Goal: Information Seeking & Learning: Learn about a topic

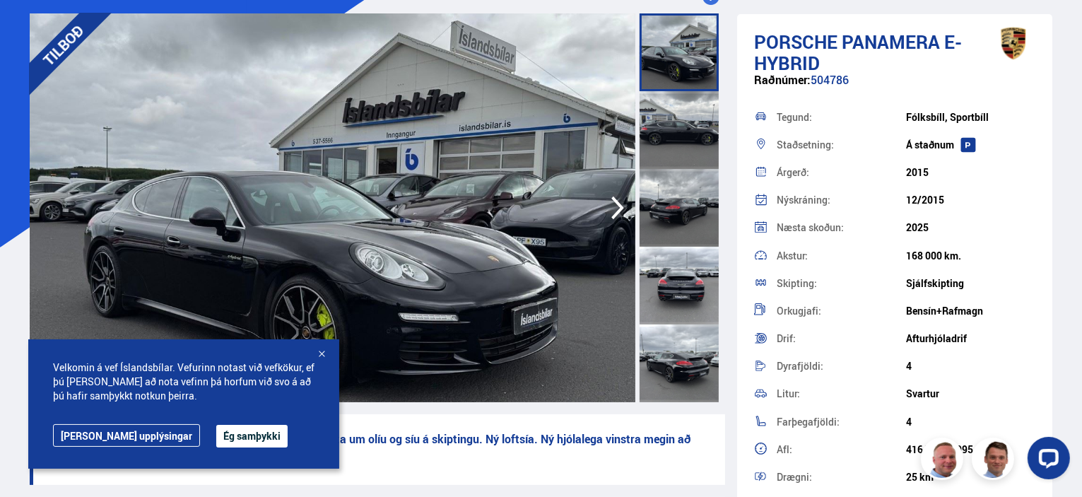
scroll to position [141, 0]
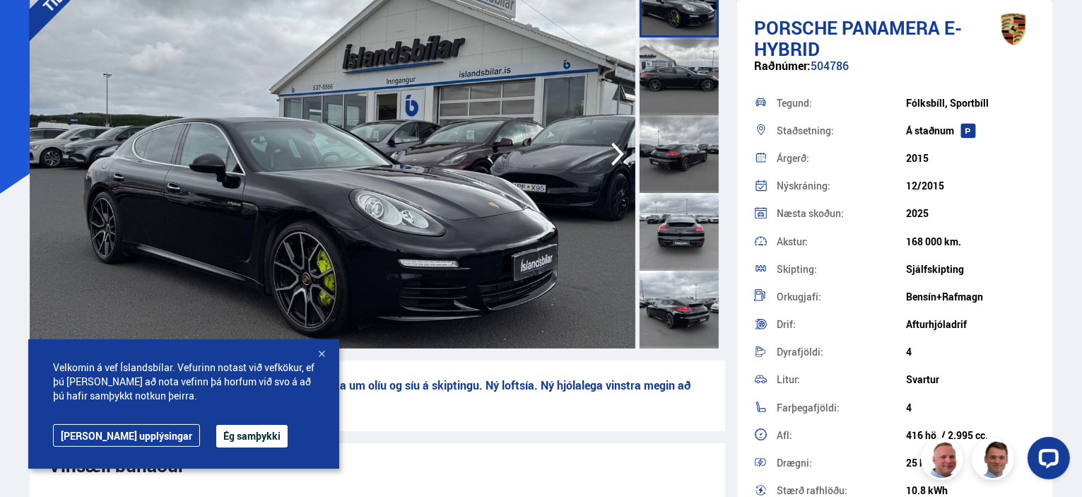
click at [617, 152] on icon "button" at bounding box center [618, 154] width 28 height 34
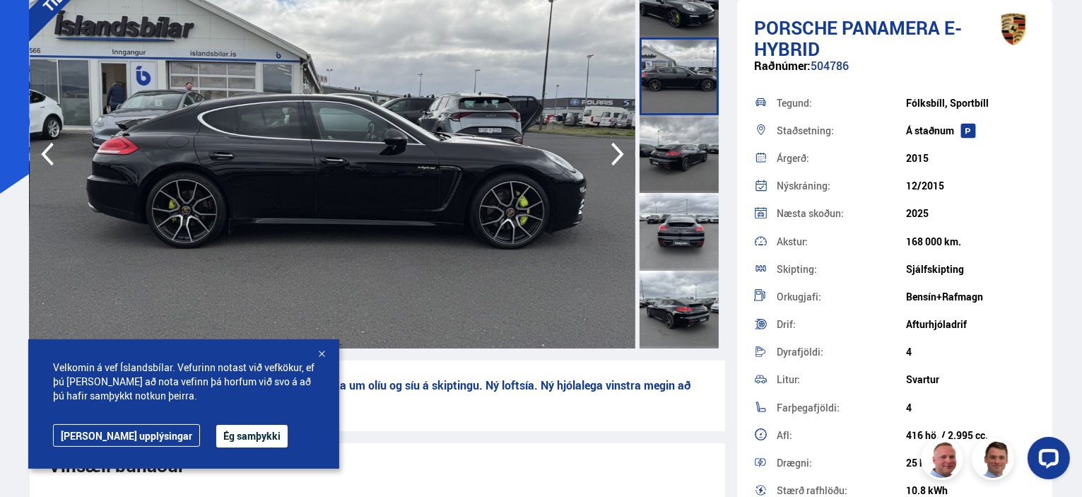
click at [616, 152] on icon "button" at bounding box center [618, 154] width 28 height 34
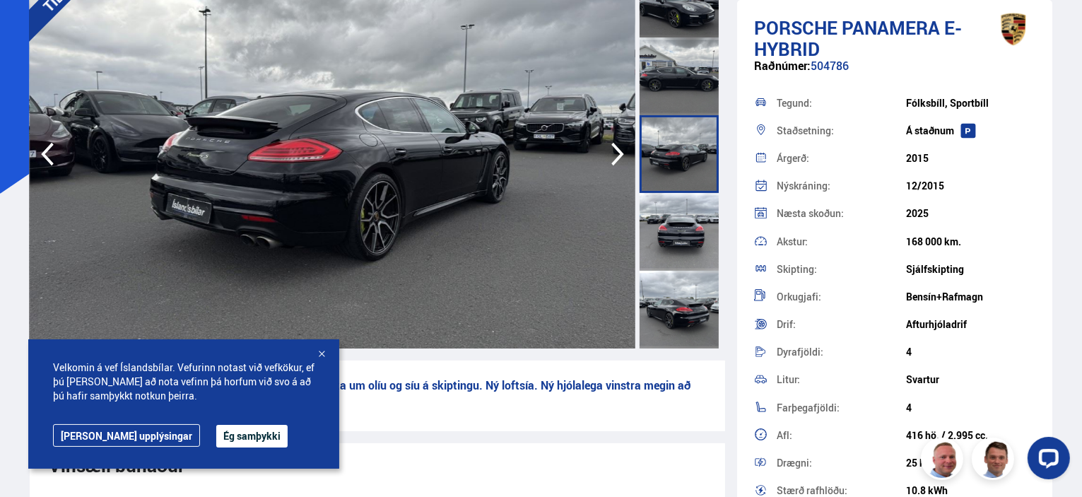
click at [616, 152] on icon "button" at bounding box center [618, 154] width 28 height 34
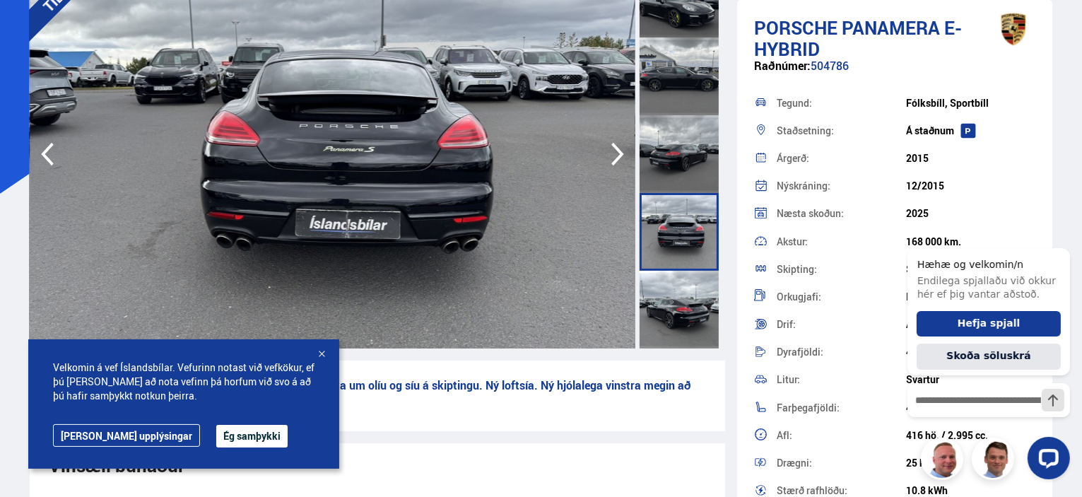
click at [613, 153] on icon "button" at bounding box center [618, 154] width 28 height 34
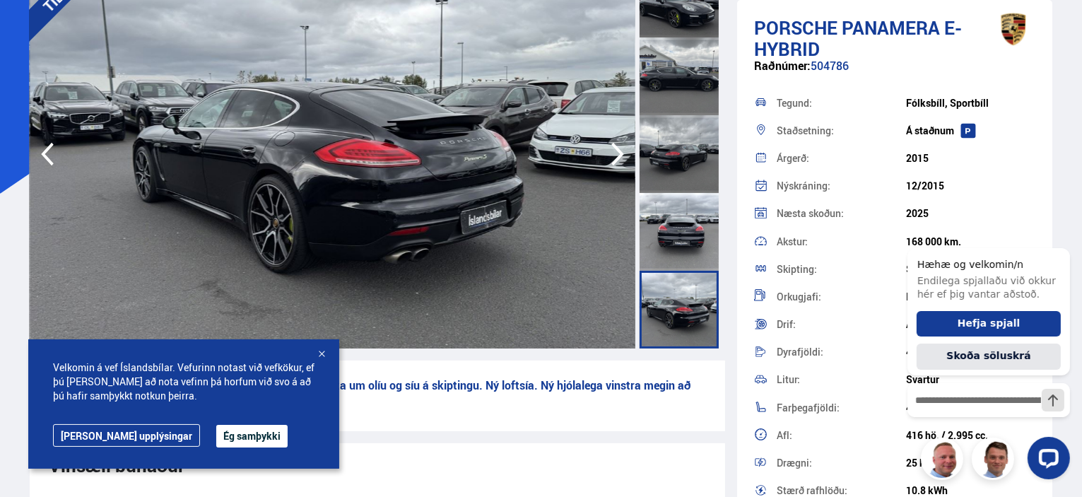
click at [613, 153] on icon "button" at bounding box center [618, 154] width 28 height 34
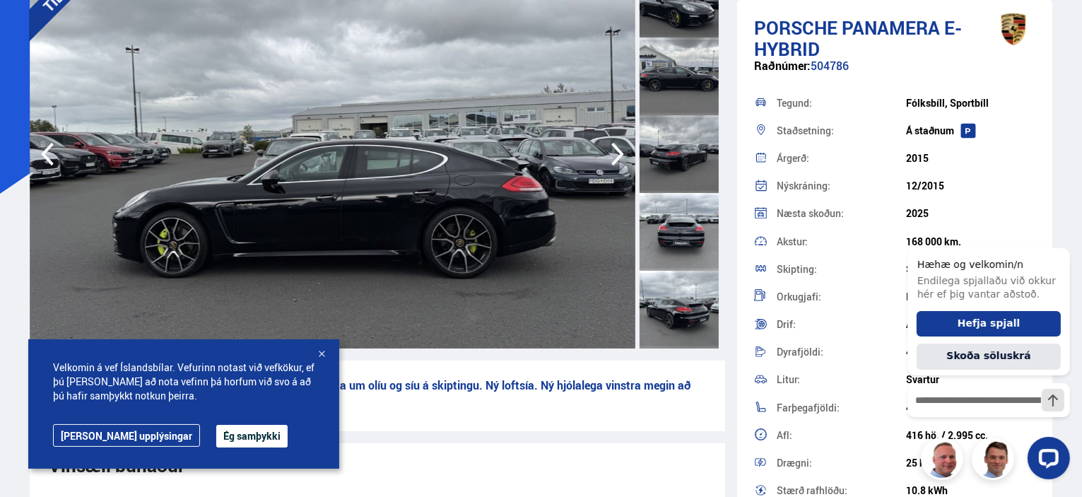
click at [613, 153] on icon "button" at bounding box center [618, 154] width 28 height 34
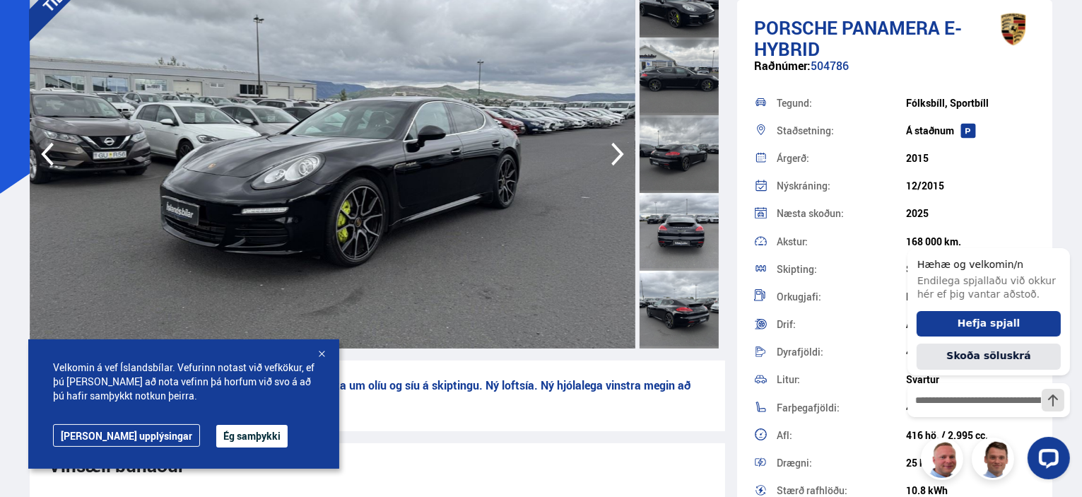
click at [613, 153] on icon "button" at bounding box center [618, 154] width 28 height 34
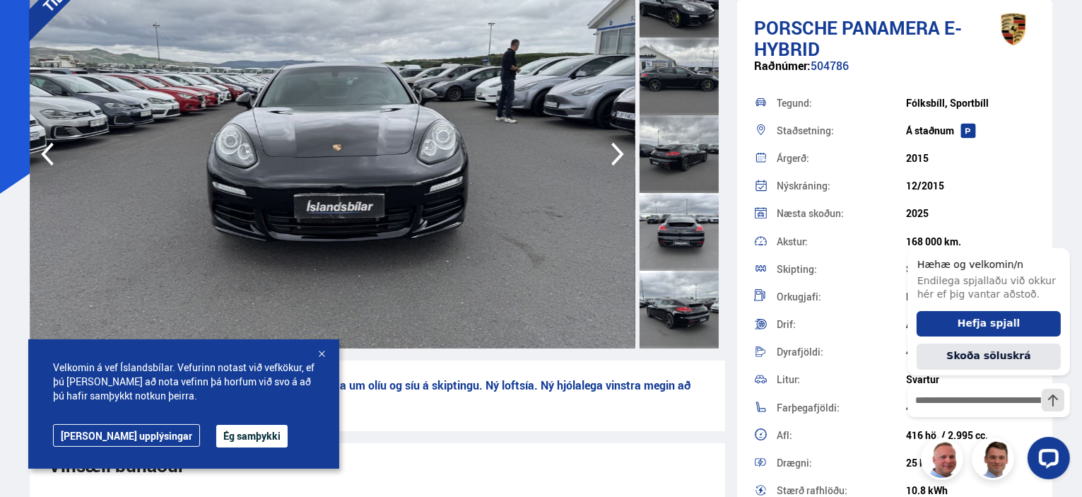
click at [613, 153] on icon "button" at bounding box center [618, 154] width 28 height 34
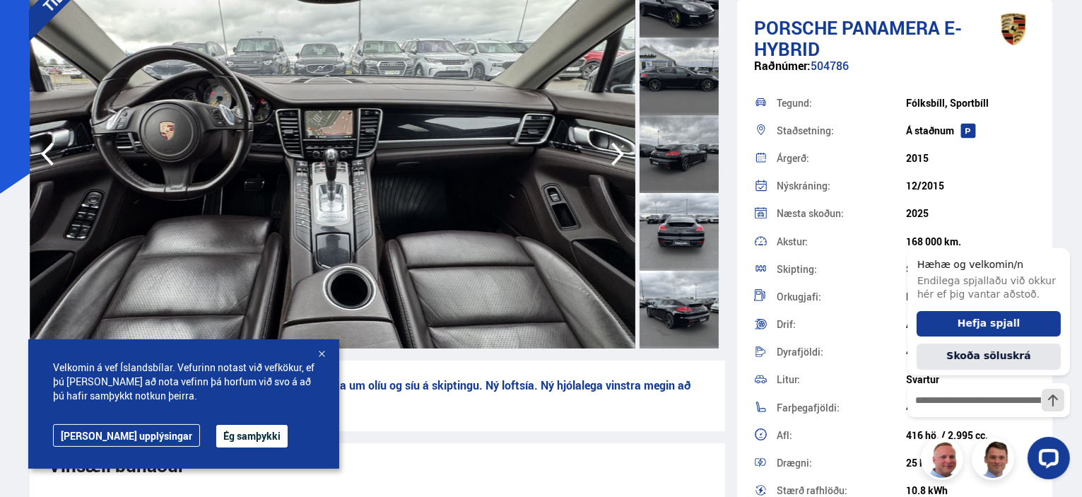
click at [613, 153] on icon "button" at bounding box center [618, 154] width 28 height 34
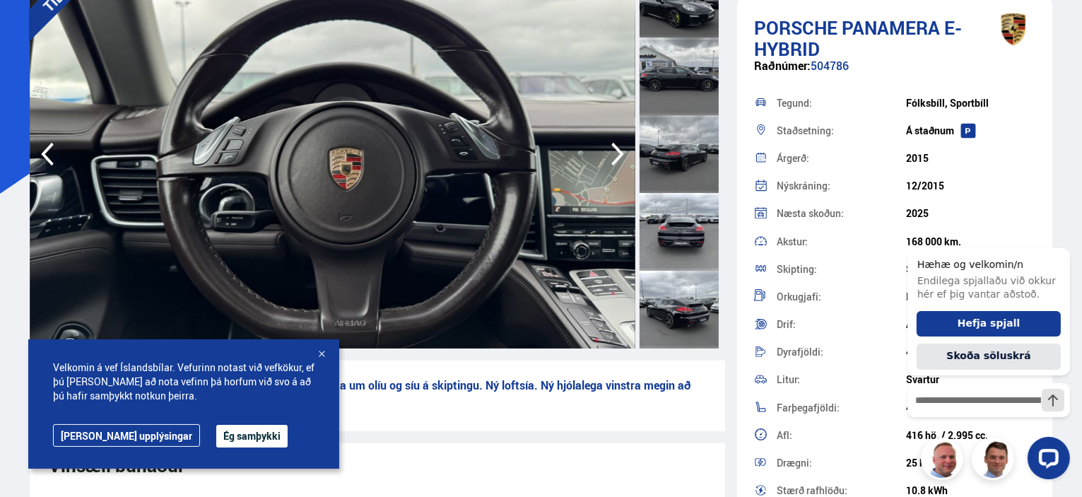
click at [324, 353] on div at bounding box center [321, 355] width 14 height 14
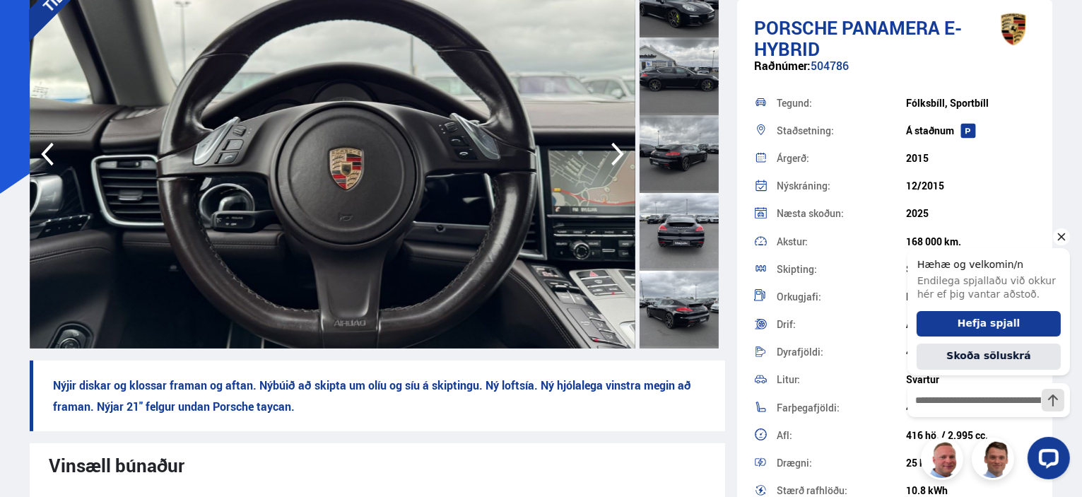
click at [1058, 237] on icon "Hide greeting" at bounding box center [1060, 236] width 17 height 17
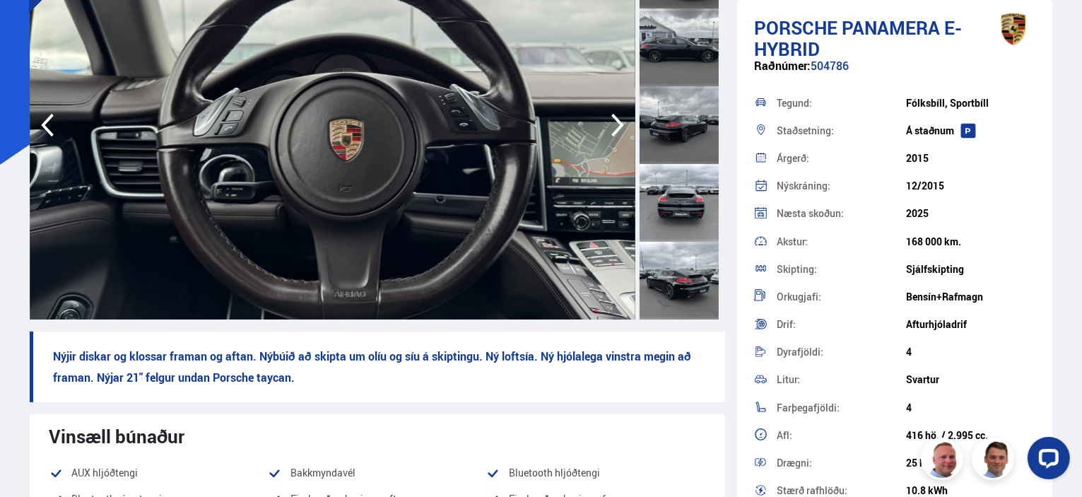
scroll to position [283, 0]
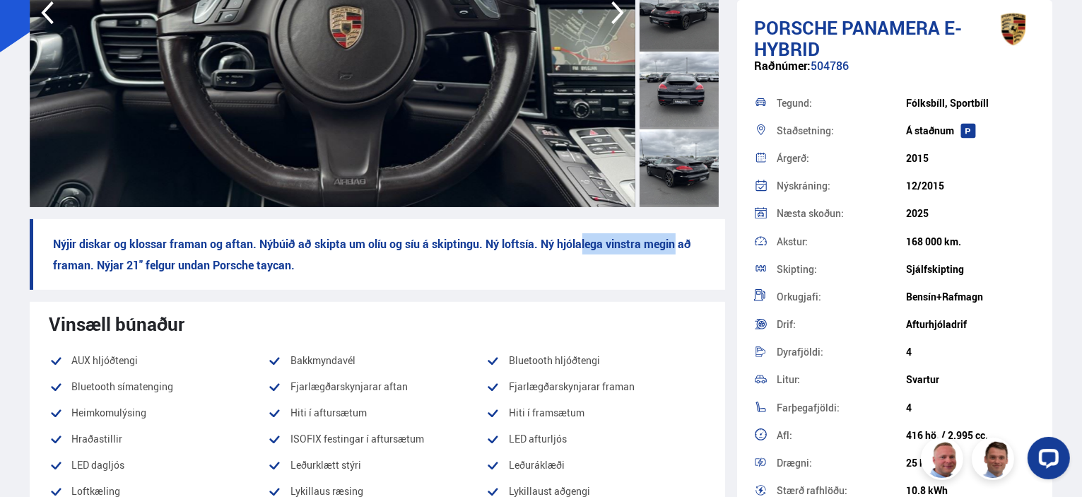
drag, startPoint x: 589, startPoint y: 247, endPoint x: 695, endPoint y: 252, distance: 106.2
click at [691, 252] on p "Nýjir diskar og klossar framan og aftan. Nýbúið að skipta um olíu og síu á skip…" at bounding box center [377, 254] width 695 height 71
drag, startPoint x: 258, startPoint y: 315, endPoint x: 88, endPoint y: 286, distance: 172.8
click at [257, 315] on div "Vinsæll búnaður" at bounding box center [377, 323] width 656 height 21
drag, startPoint x: 172, startPoint y: 264, endPoint x: 240, endPoint y: 268, distance: 67.9
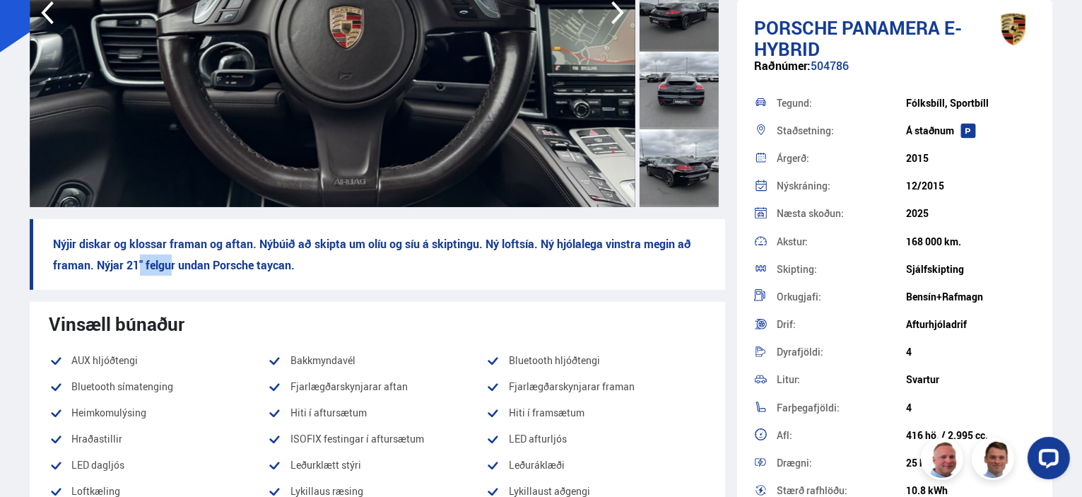
click at [206, 266] on p "Nýjir diskar og klossar framan og aftan. Nýbúið að skipta um olíu og síu á skip…" at bounding box center [377, 254] width 695 height 71
click at [362, 268] on p "Nýjir diskar og klossar framan og aftan. Nýbúið að skipta um olíu og síu á skip…" at bounding box center [377, 254] width 695 height 71
drag, startPoint x: 133, startPoint y: 266, endPoint x: 349, endPoint y: 267, distance: 216.2
click at [248, 266] on p "Nýjir diskar og klossar framan og aftan. Nýbúið að skipta um olíu og síu á skip…" at bounding box center [377, 254] width 695 height 71
click at [418, 266] on p "Nýjir diskar og klossar framan og aftan. Nýbúið að skipta um olíu og síu á skip…" at bounding box center [377, 254] width 695 height 71
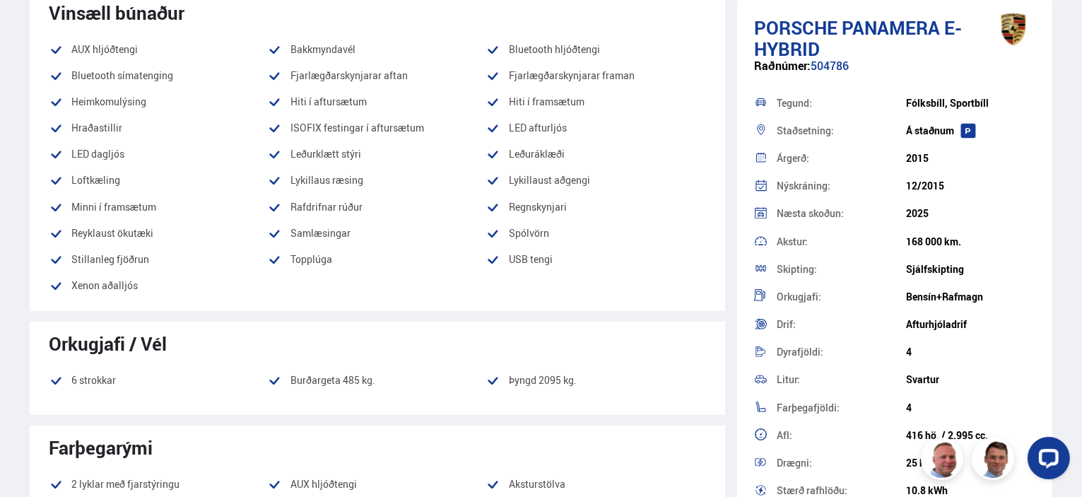
scroll to position [565, 0]
